Goal: Task Accomplishment & Management: Manage account settings

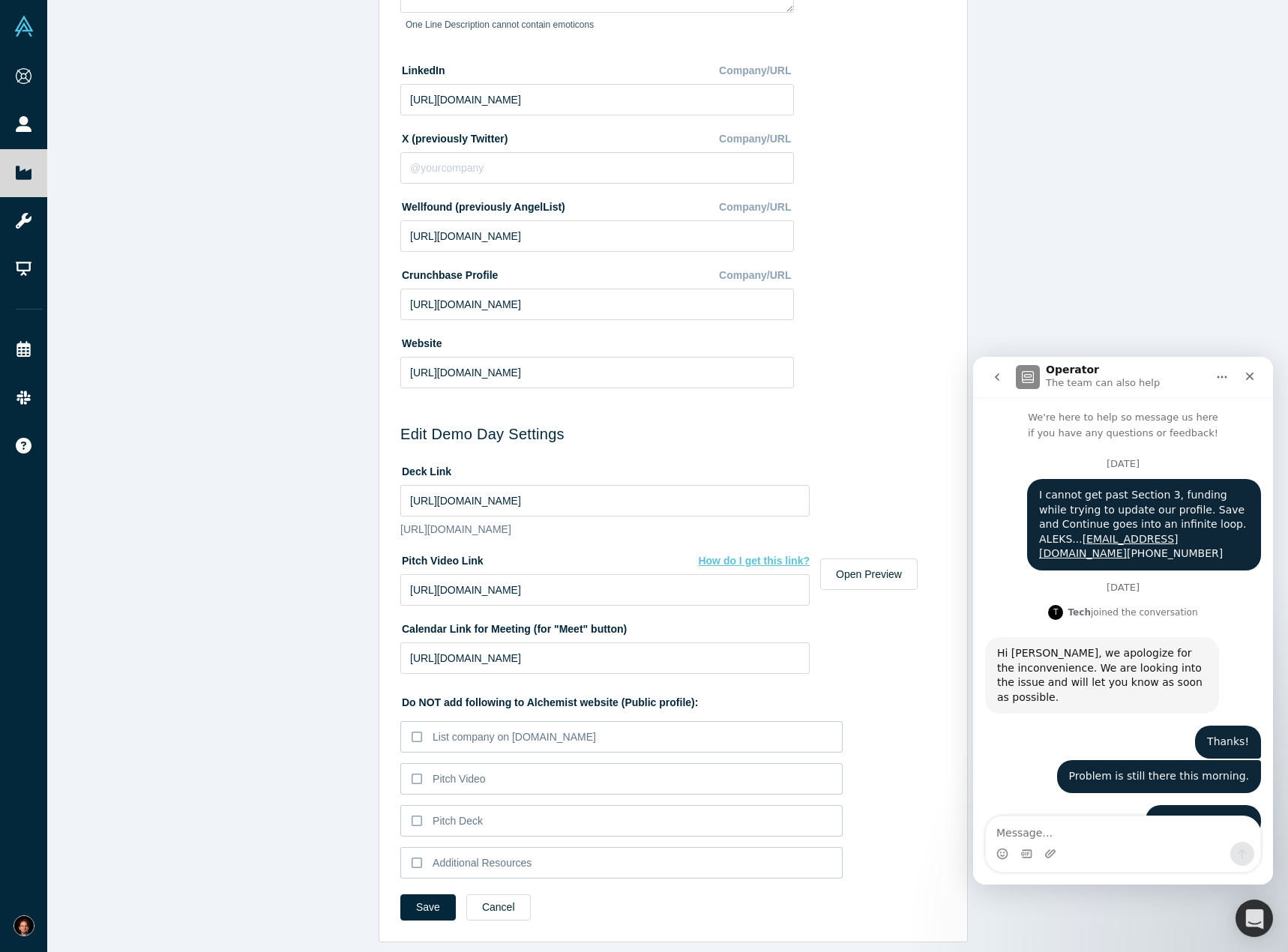
scroll to position [315, 0]
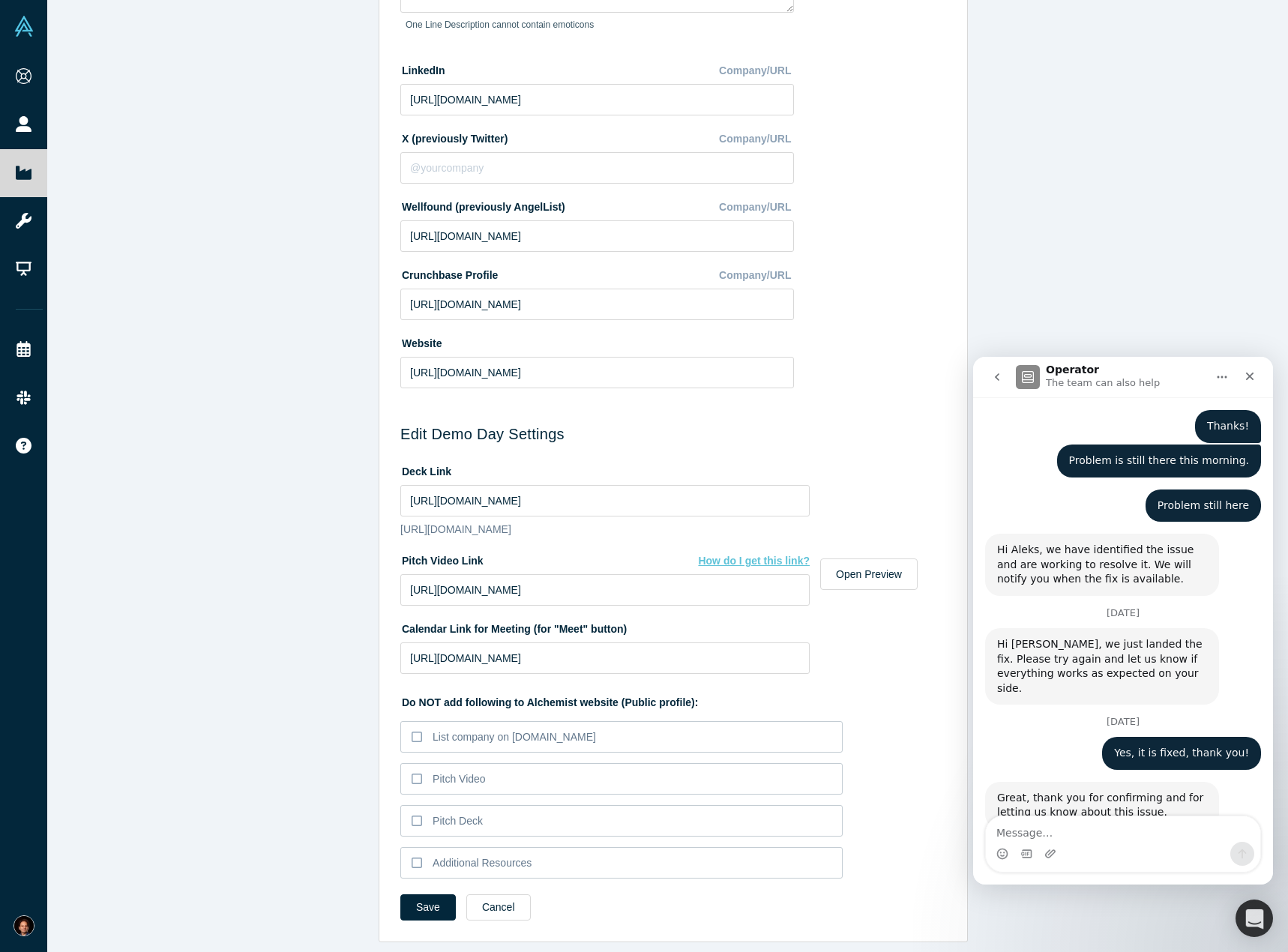
click at [307, 220] on div "Edit Company Profile * Name 11Sight Name cannot contain emoticons Your current …" at bounding box center [673, 482] width 1252 height 964
click at [416, 895] on button "Save" at bounding box center [427, 907] width 56 height 26
